Goal: Navigation & Orientation: Find specific page/section

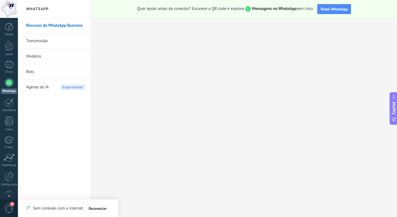
click at [40, 58] on link "Modelos" at bounding box center [55, 56] width 59 height 15
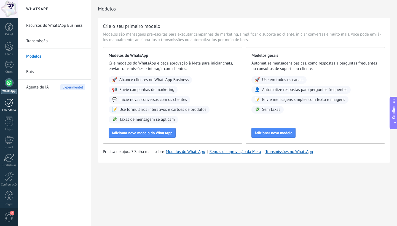
click at [9, 107] on div at bounding box center [9, 102] width 9 height 9
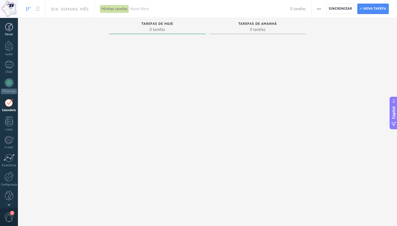
click at [10, 28] on div at bounding box center [9, 27] width 8 height 8
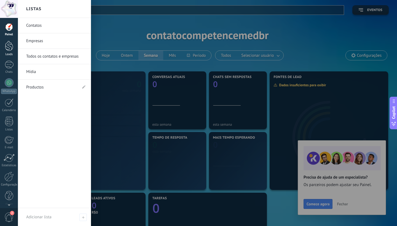
click at [9, 49] on div at bounding box center [9, 46] width 8 height 10
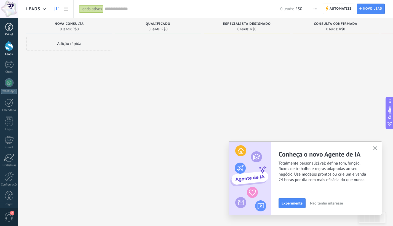
click at [9, 28] on div at bounding box center [9, 27] width 8 height 8
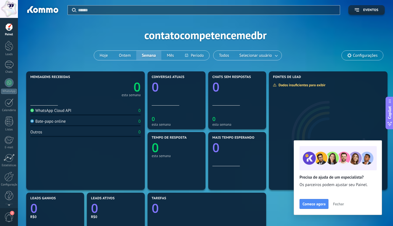
click at [338, 205] on span "Fechar" at bounding box center [338, 204] width 11 height 4
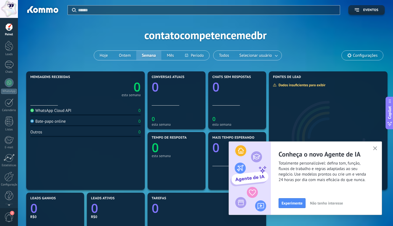
click at [376, 148] on icon "button" at bounding box center [375, 148] width 4 height 4
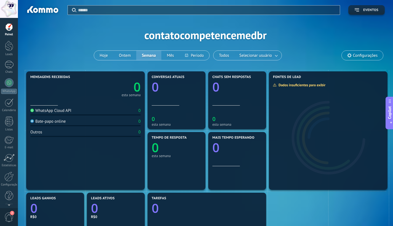
click at [376, 13] on button "Eventos" at bounding box center [366, 10] width 36 height 10
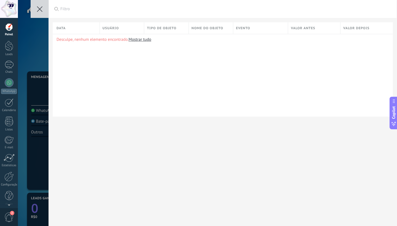
click at [45, 9] on button at bounding box center [40, 9] width 18 height 18
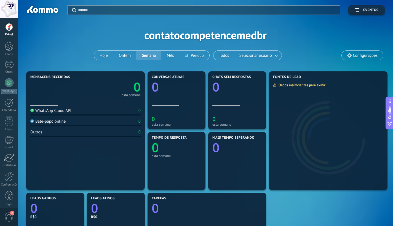
click at [8, 13] on div at bounding box center [9, 9] width 18 height 18
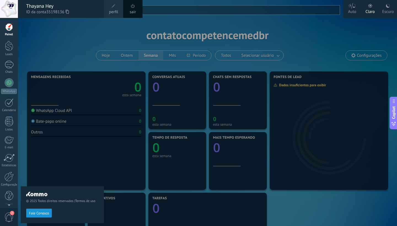
click at [113, 12] on span "perfil" at bounding box center [113, 12] width 9 height 6
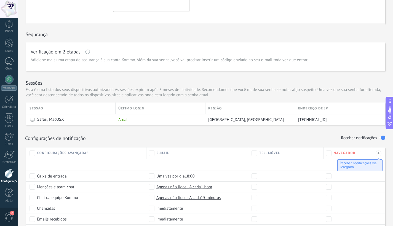
scroll to position [225, 0]
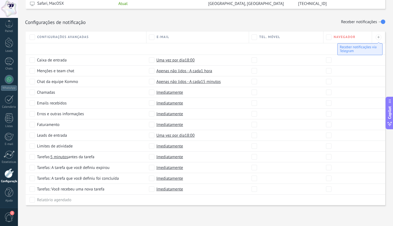
click at [8, 168] on div "Painel Leads Chats WhatsApp Clientes" at bounding box center [9, 114] width 18 height 189
